Goal: Task Accomplishment & Management: Manage account settings

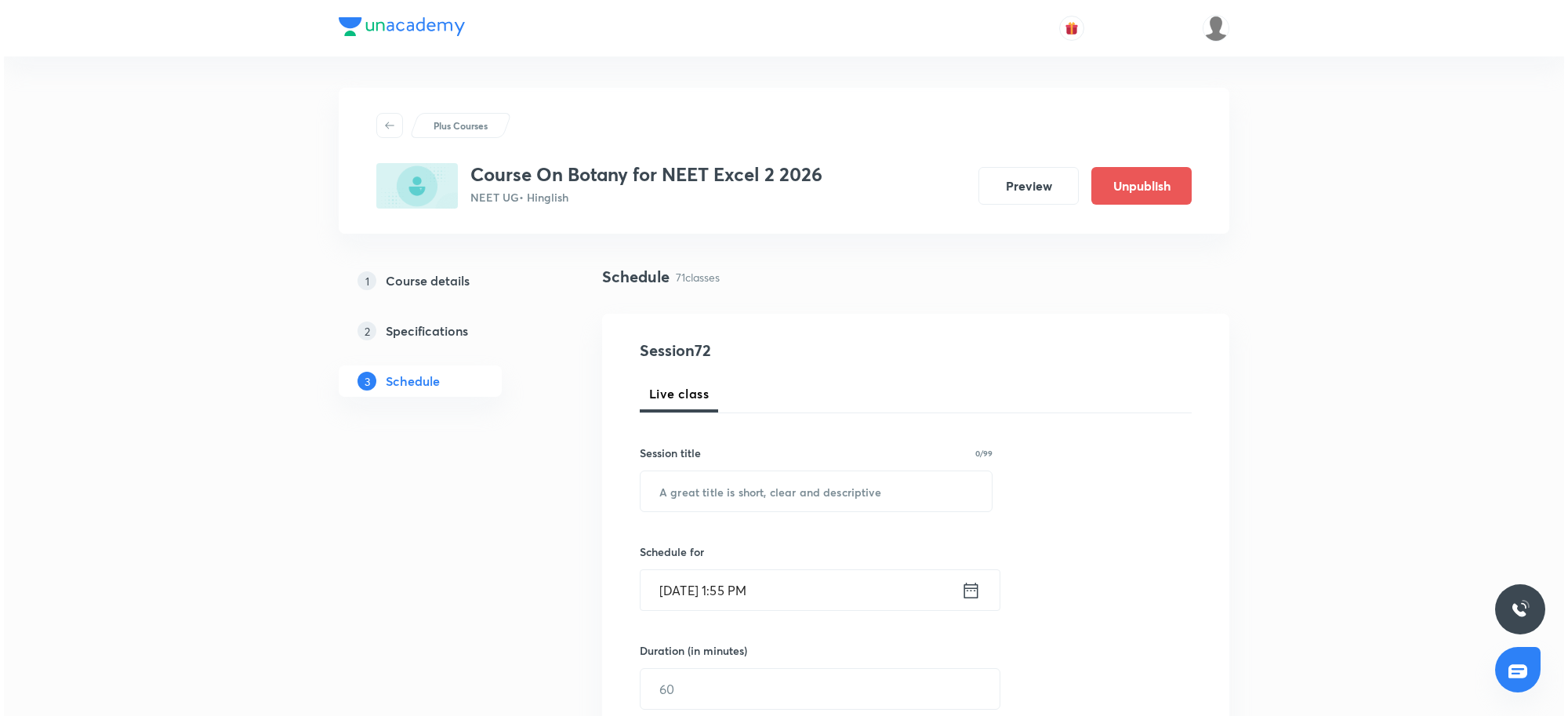
scroll to position [9192, 0]
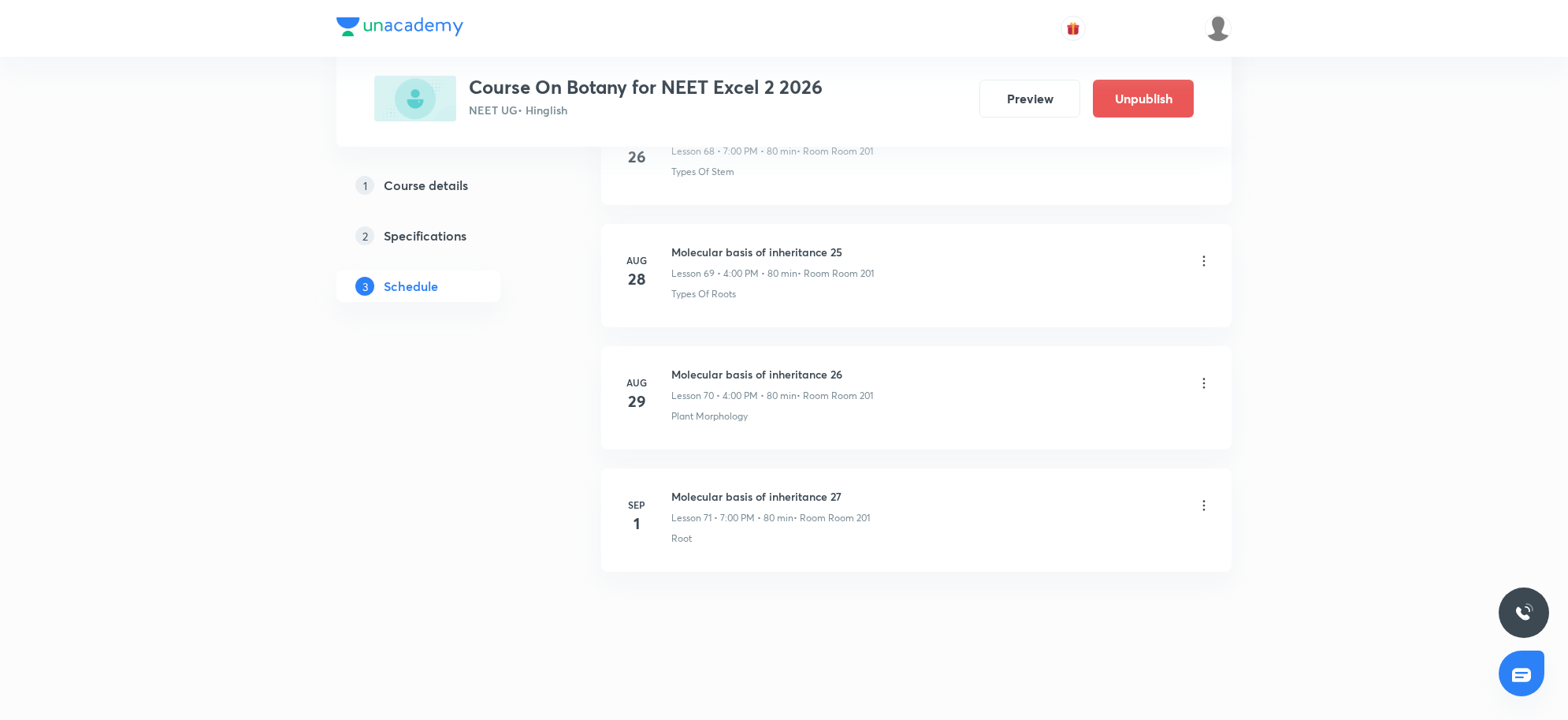
click at [1208, 509] on icon at bounding box center [1204, 505] width 16 height 16
click at [1064, 544] on p "Edit" at bounding box center [1057, 546] width 20 height 17
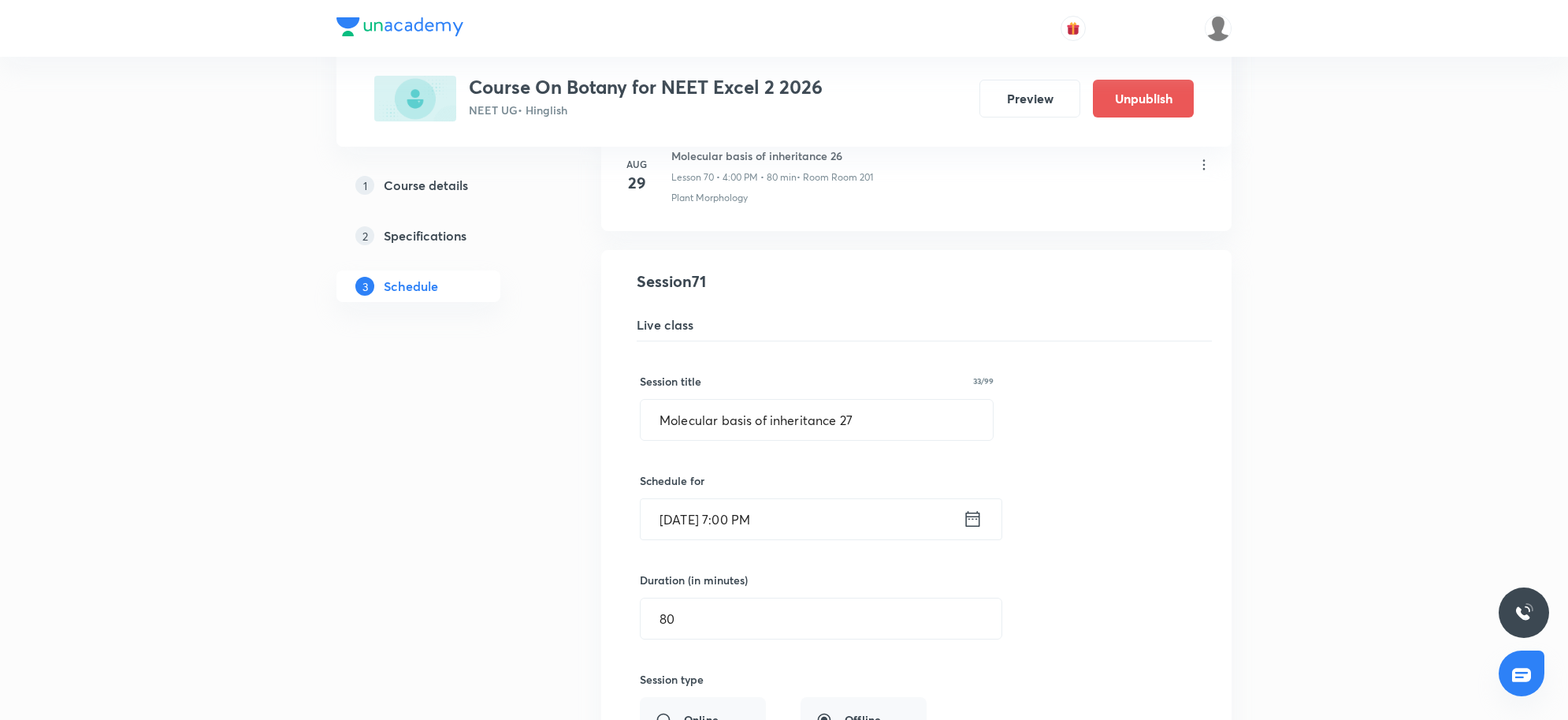
scroll to position [8534, 0]
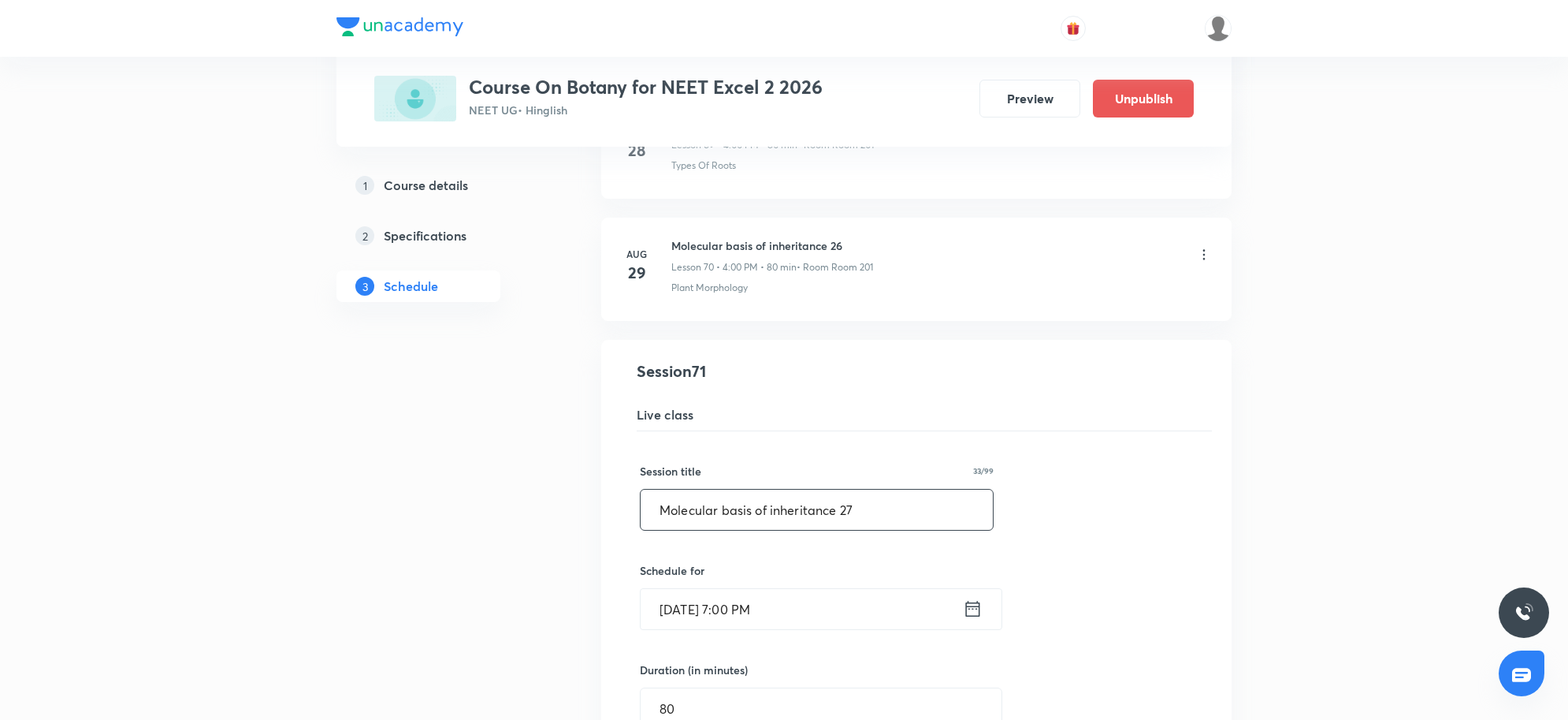
drag, startPoint x: 926, startPoint y: 537, endPoint x: 364, endPoint y: 502, distance: 563.1
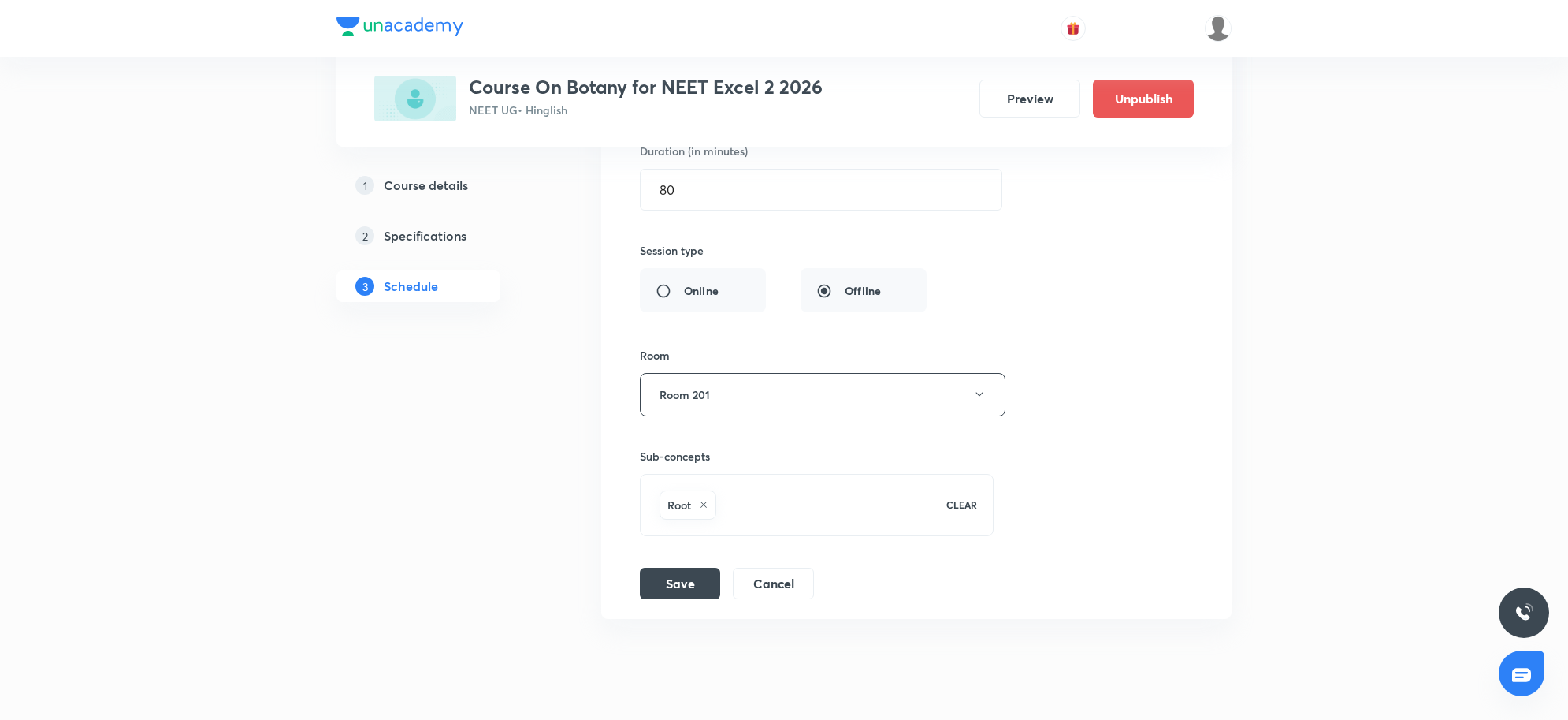
scroll to position [9126, 0]
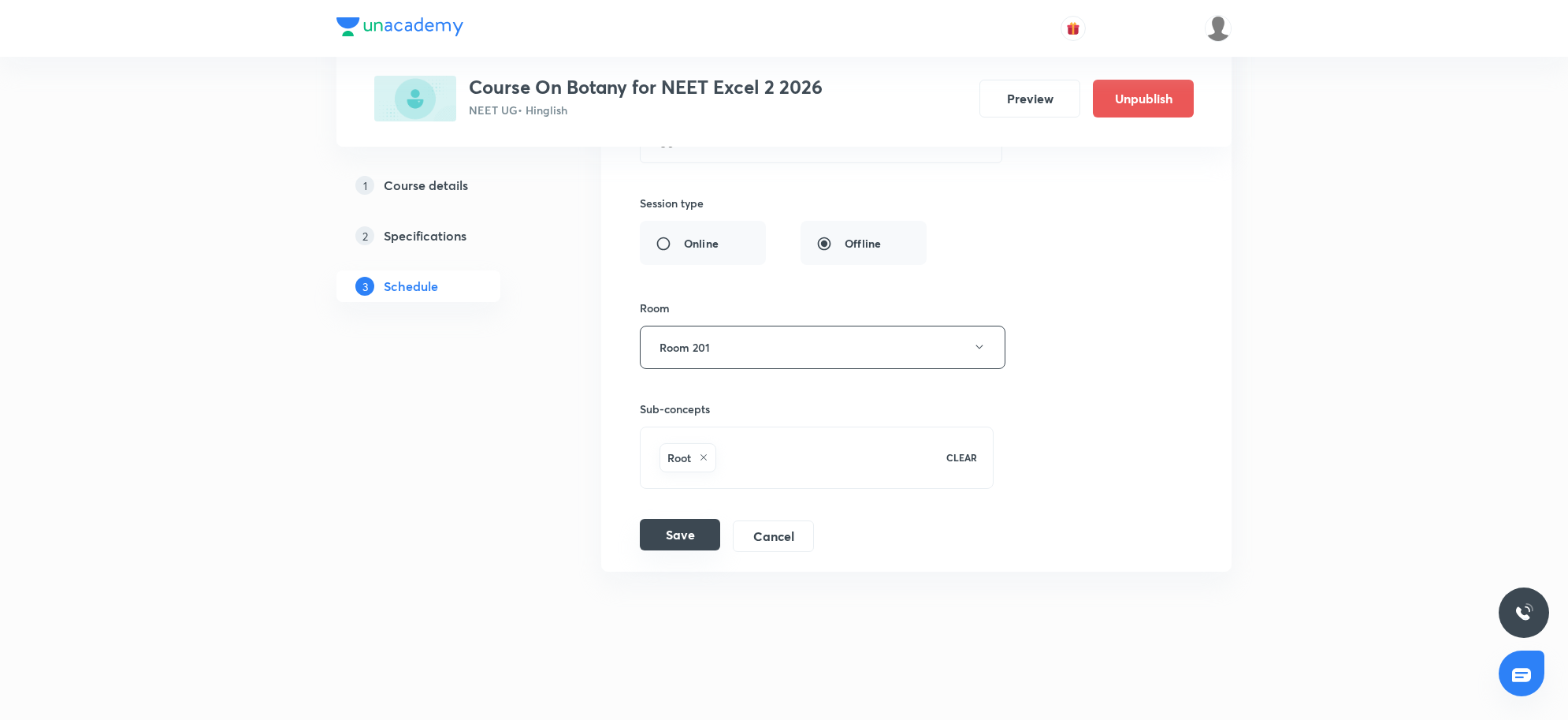
type input "Microbes in human welfare"
click at [686, 535] on button "Save" at bounding box center [680, 535] width 80 height 32
